Goal: Task Accomplishment & Management: Complete application form

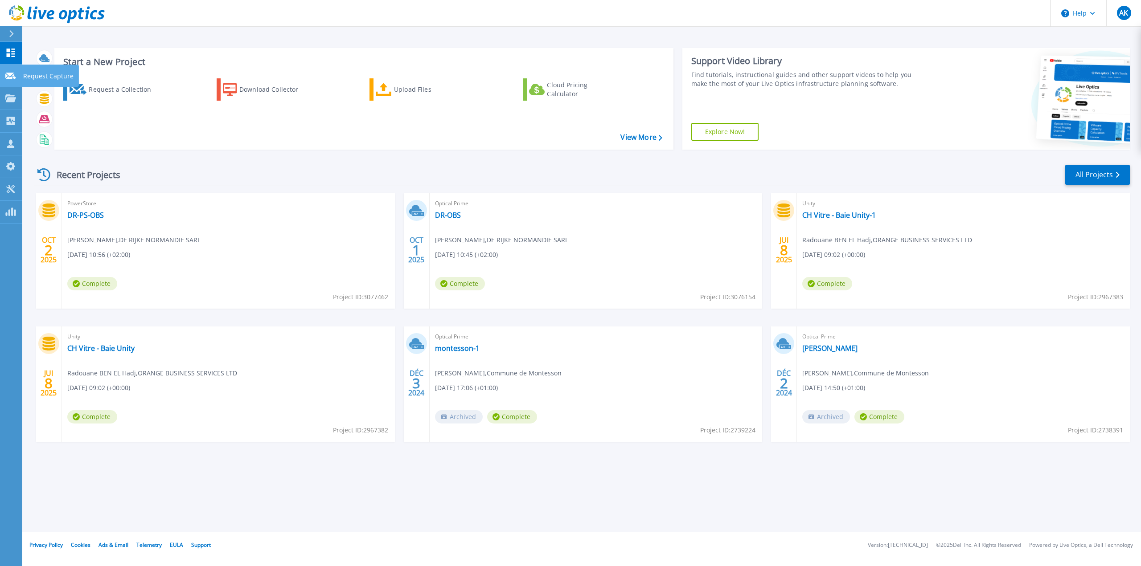
click at [8, 77] on icon at bounding box center [10, 76] width 11 height 7
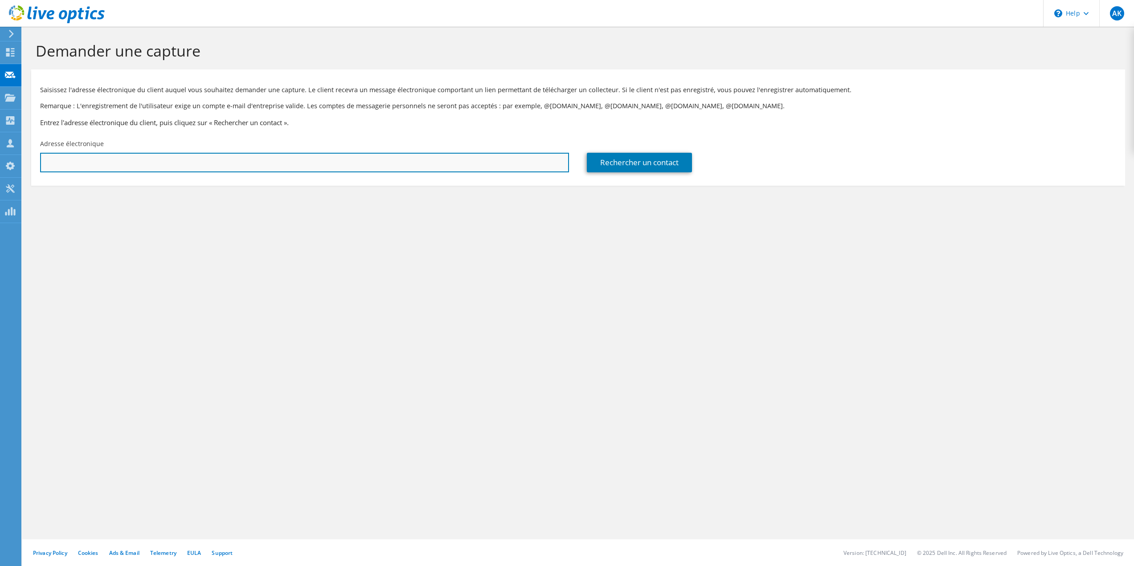
click at [130, 164] on input "text" at bounding box center [304, 163] width 529 height 20
click at [176, 163] on input "text" at bounding box center [304, 163] width 529 height 20
paste input "[EMAIL_ADDRESS][DOMAIN_NAME]"
type input "[EMAIL_ADDRESS][DOMAIN_NAME]"
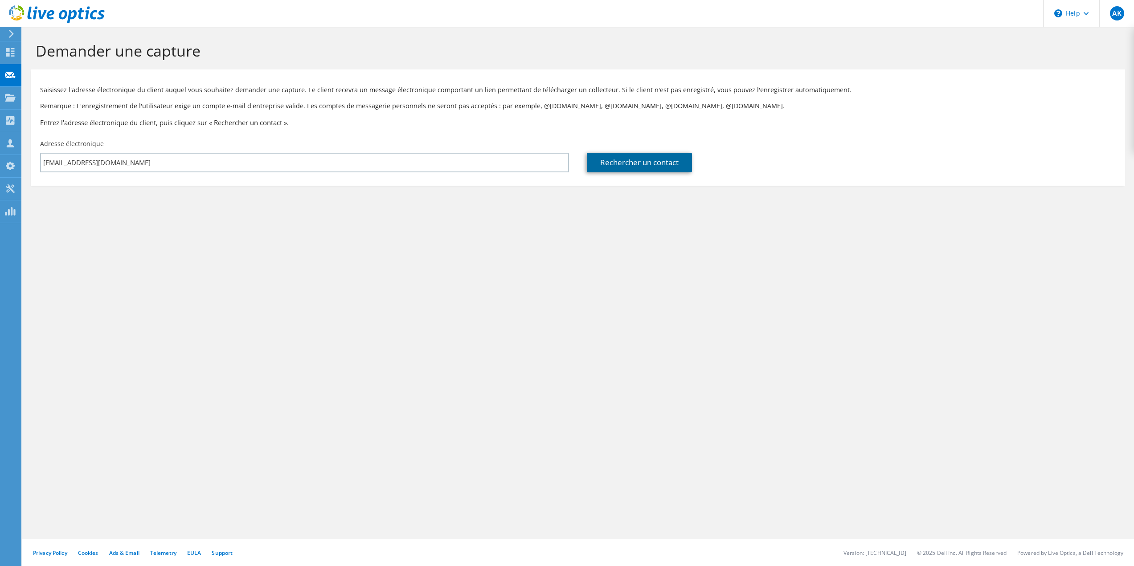
click at [633, 167] on link "Rechercher un contact" at bounding box center [639, 163] width 105 height 20
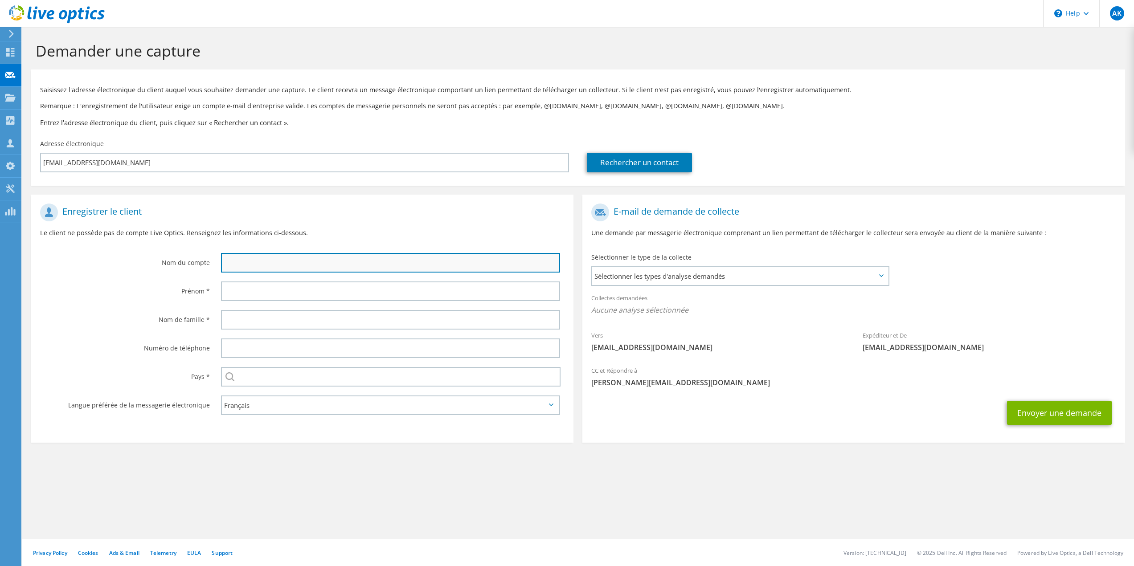
click at [277, 262] on input "text" at bounding box center [391, 263] width 340 height 20
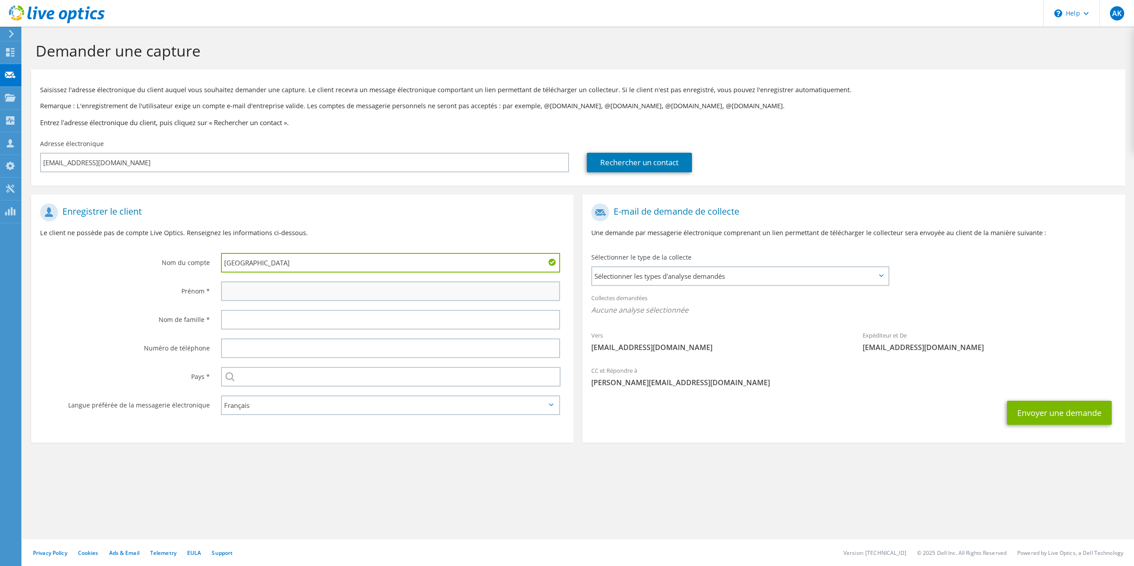
type input "[GEOGRAPHIC_DATA]"
click at [253, 288] on input "text" at bounding box center [391, 292] width 340 height 20
type input "[PERSON_NAME]"
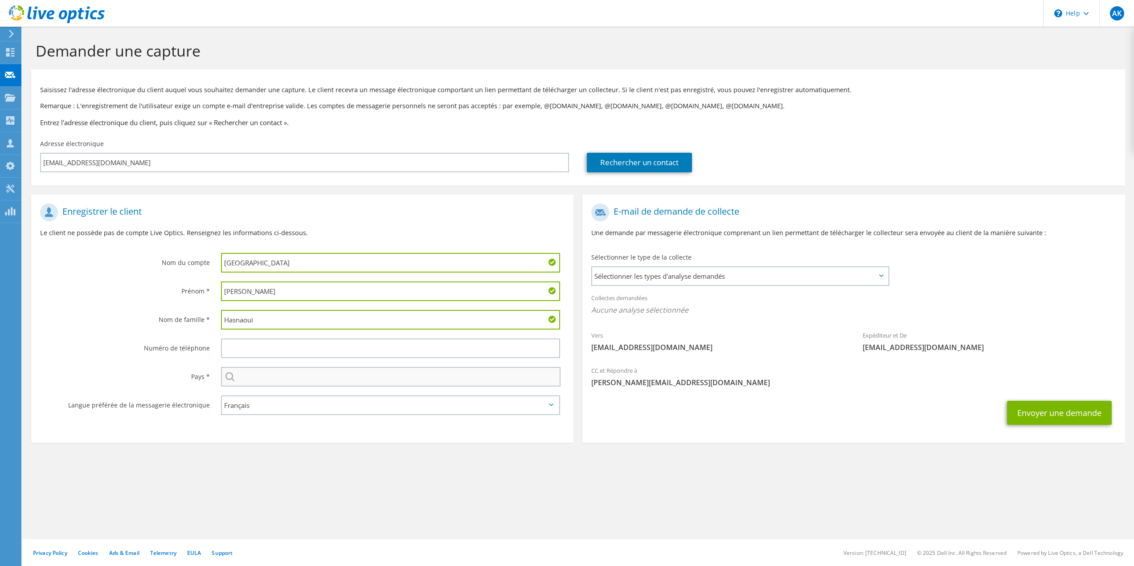
type input "Hasnaoui"
click at [250, 377] on input "text" at bounding box center [391, 377] width 340 height 20
type input "[GEOGRAPHIC_DATA]"
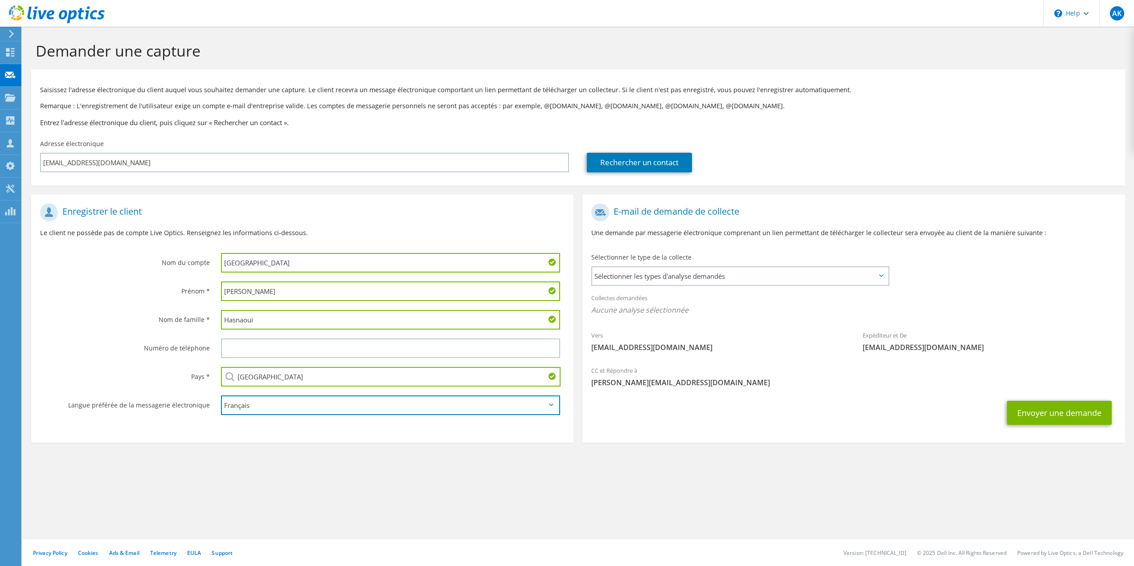
click at [269, 408] on select "English Deutsch Español Français Italiano Polski Português Русский 한국어 中文 日本語" at bounding box center [391, 406] width 340 height 20
click at [880, 275] on icon at bounding box center [881, 276] width 4 height 3
click at [881, 275] on icon at bounding box center [881, 276] width 4 height 3
click at [875, 274] on span "Sélectionner les types d'analyse demandés" at bounding box center [739, 276] width 295 height 18
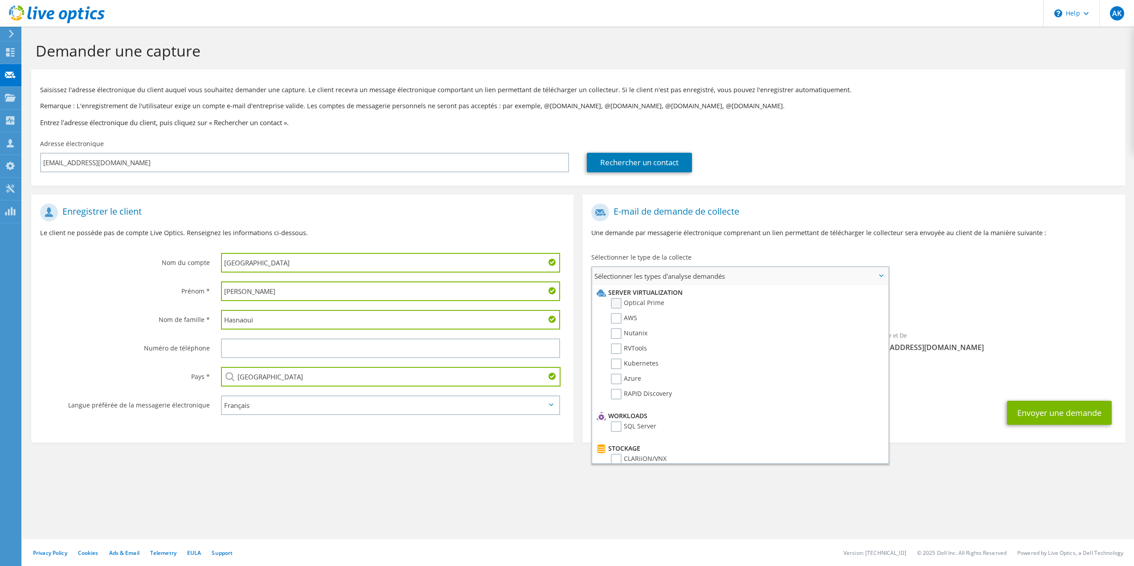
click at [615, 300] on label "Optical Prime" at bounding box center [637, 303] width 53 height 11
click at [0, 0] on input "Optical Prime" at bounding box center [0, 0] width 0 height 0
click at [617, 319] on label "AWS" at bounding box center [624, 318] width 26 height 11
click at [0, 0] on input "AWS" at bounding box center [0, 0] width 0 height 0
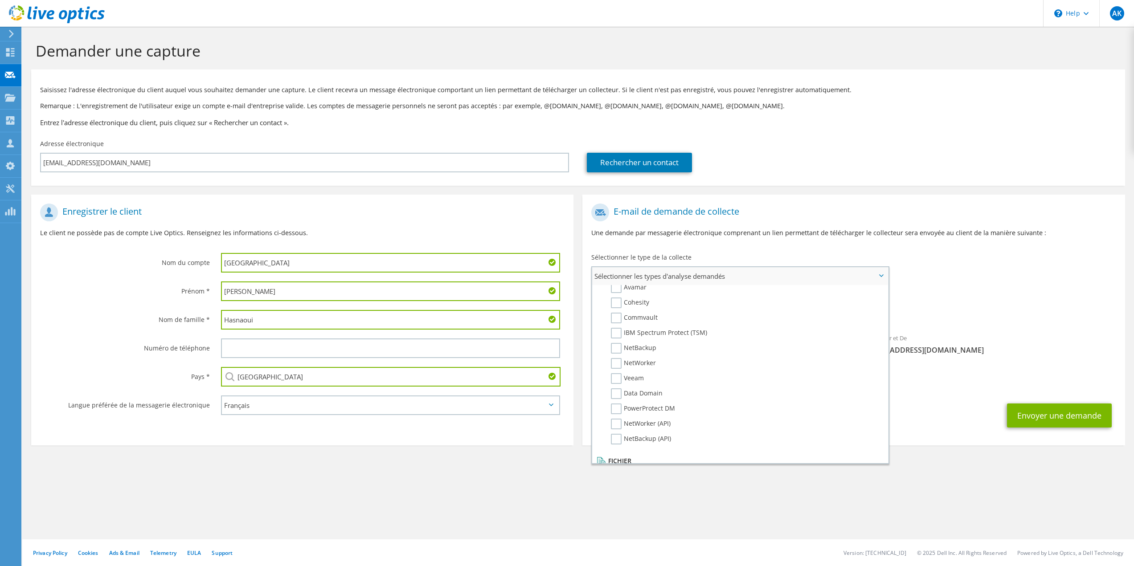
scroll to position [356, 0]
click at [615, 422] on label "Veeam" at bounding box center [627, 423] width 33 height 11
click at [0, 0] on input "Veeam" at bounding box center [0, 0] width 0 height 0
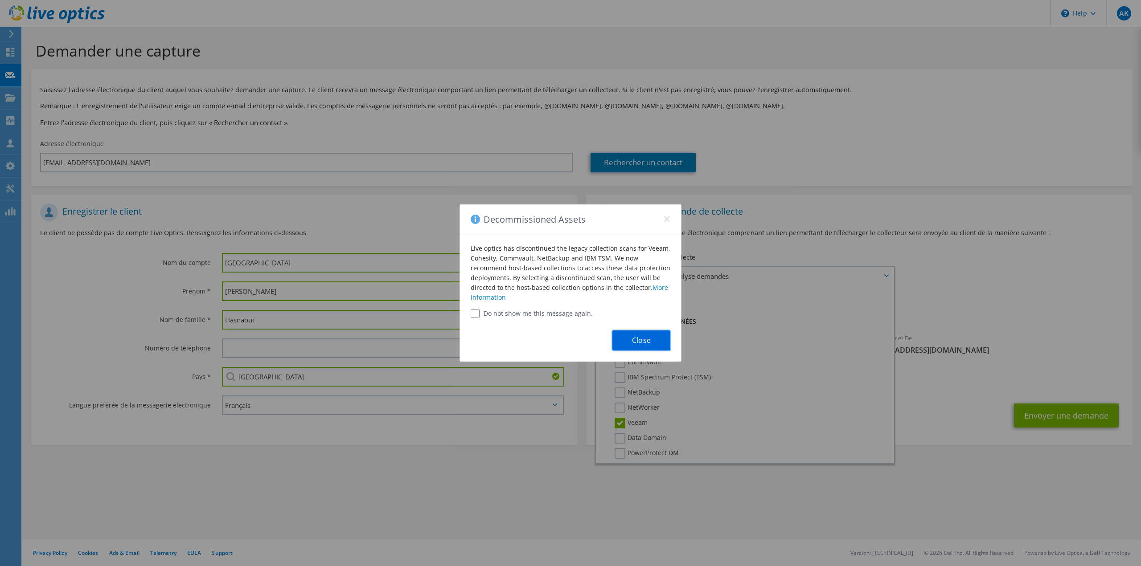
click at [631, 340] on button "Close" at bounding box center [641, 341] width 58 height 20
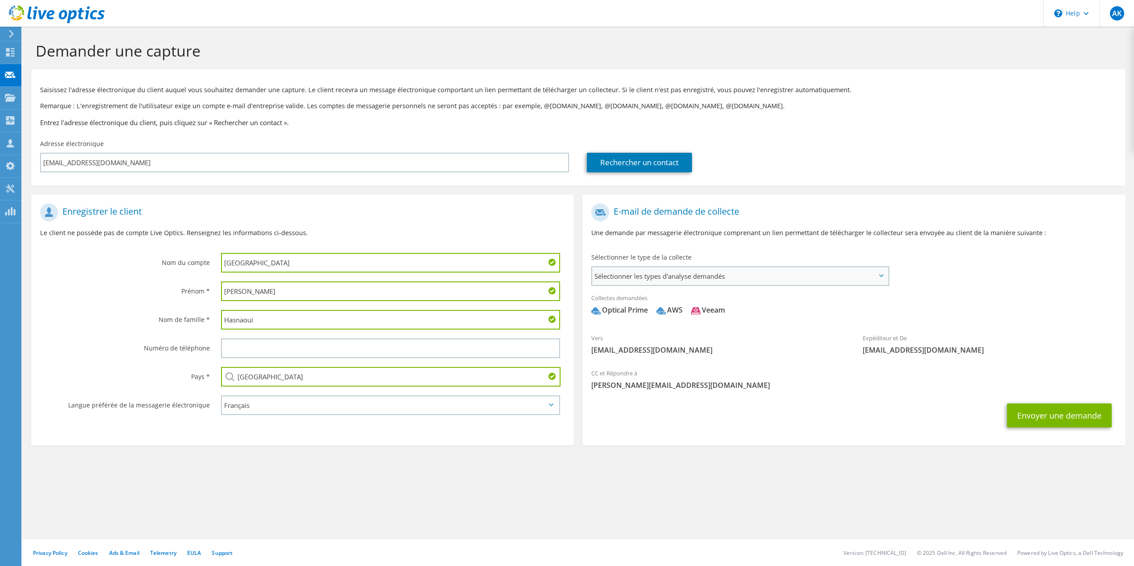
click at [778, 278] on span "Sélectionner les types d'analyse demandés" at bounding box center [739, 276] width 295 height 18
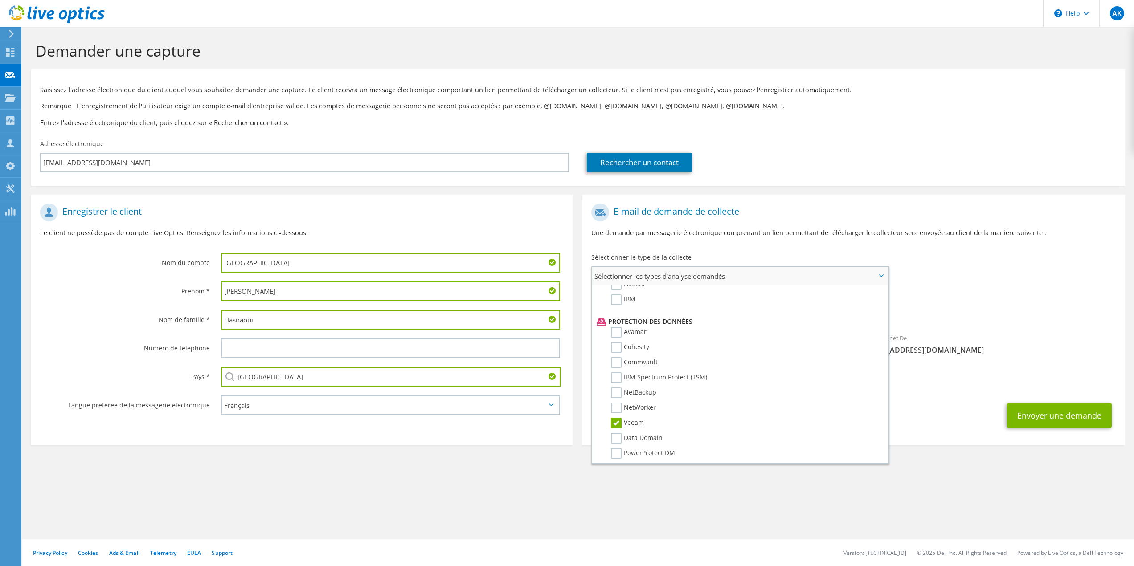
click at [617, 424] on label "Veeam" at bounding box center [627, 423] width 33 height 11
click at [0, 0] on input "Veeam" at bounding box center [0, 0] width 0 height 0
click at [616, 448] on label "Dossier" at bounding box center [628, 449] width 35 height 11
click at [0, 0] on input "Dossier" at bounding box center [0, 0] width 0 height 0
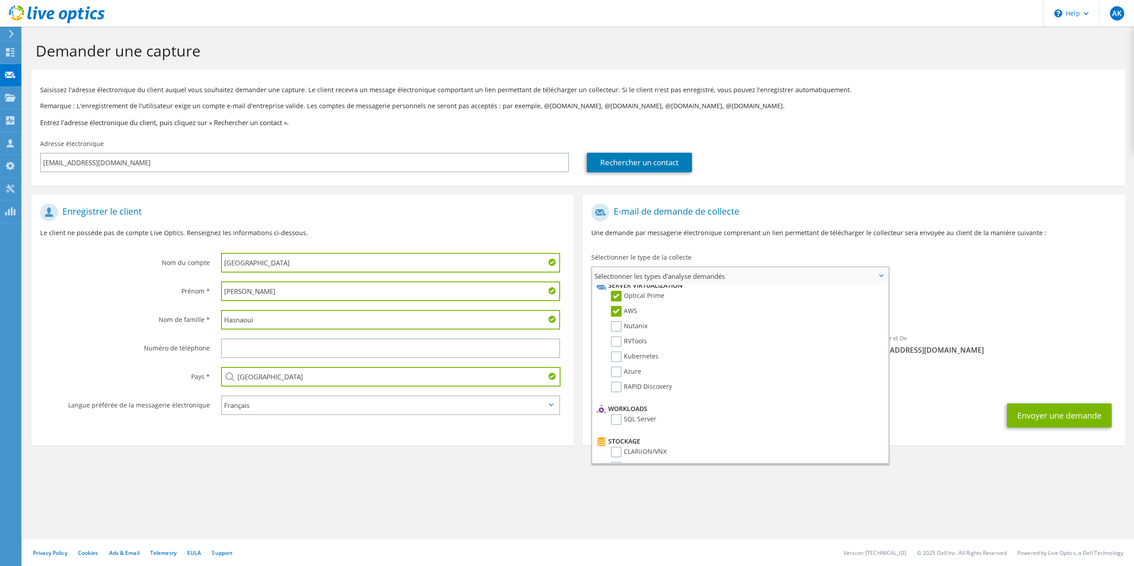
scroll to position [0, 0]
click at [618, 377] on label "Azure" at bounding box center [626, 379] width 30 height 11
click at [0, 0] on input "Azure" at bounding box center [0, 0] width 0 height 0
click at [618, 377] on label "Azure" at bounding box center [626, 379] width 30 height 11
click at [0, 0] on input "Azure" at bounding box center [0, 0] width 0 height 0
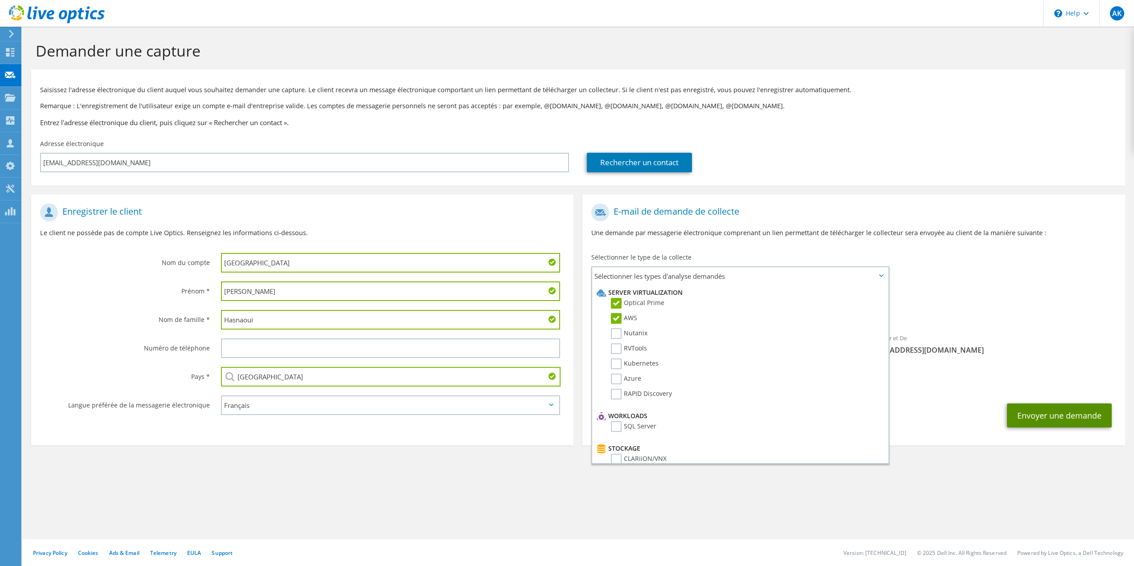
click at [1053, 418] on button "Envoyer une demande" at bounding box center [1059, 416] width 105 height 24
